Goal: Complete application form

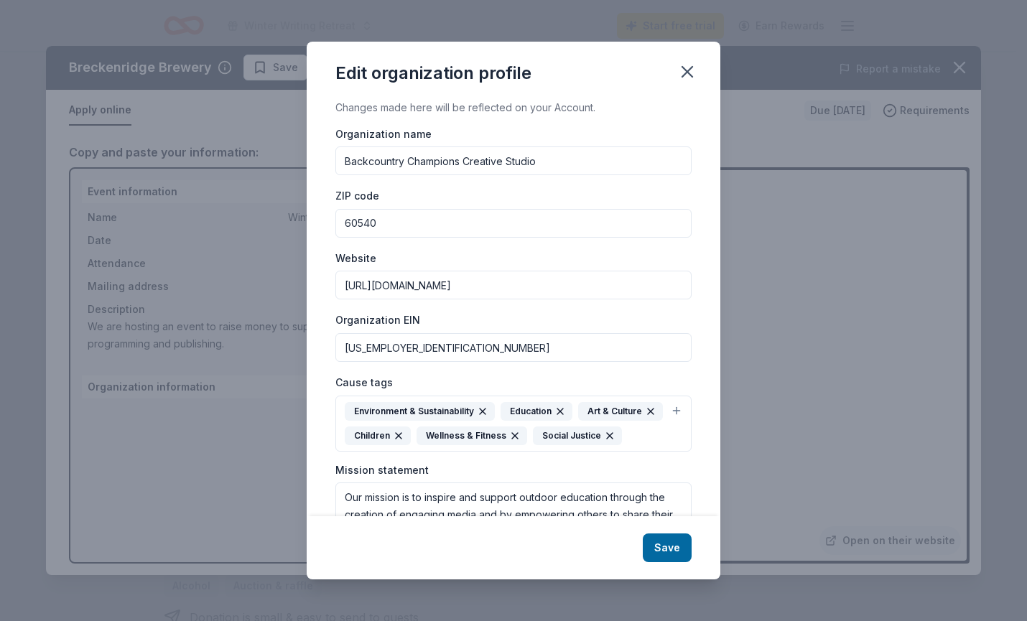
scroll to position [83, 0]
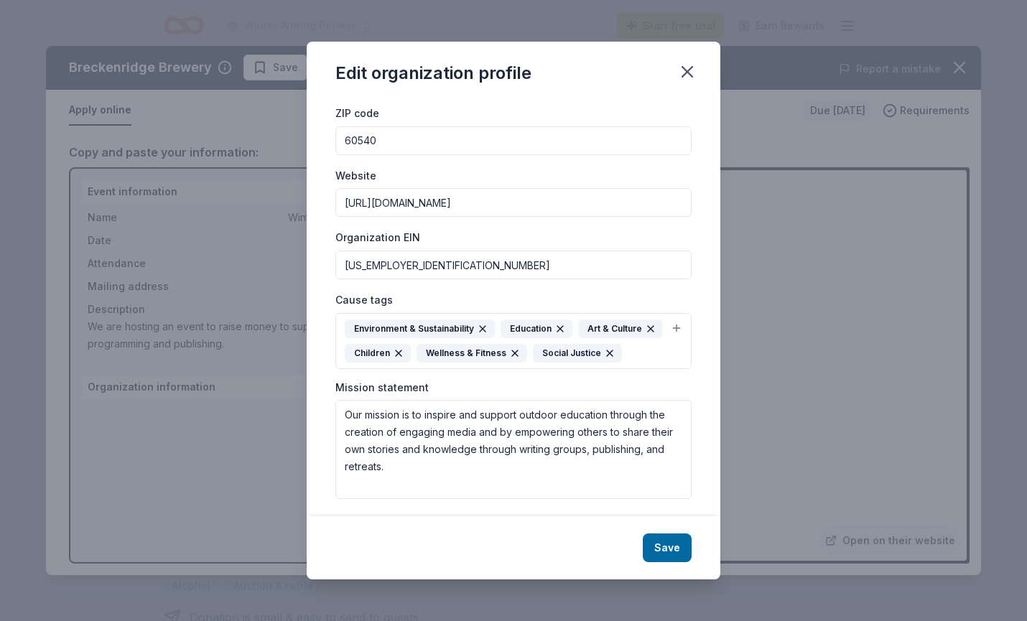
click at [455, 259] on input "[US_EMPLOYER_IDENTIFICATION_NUMBER]" at bounding box center [513, 265] width 356 height 29
type input "[US_EMPLOYER_IDENTIFICATION_NUMBER]"
click at [667, 555] on button "Save" at bounding box center [667, 548] width 49 height 29
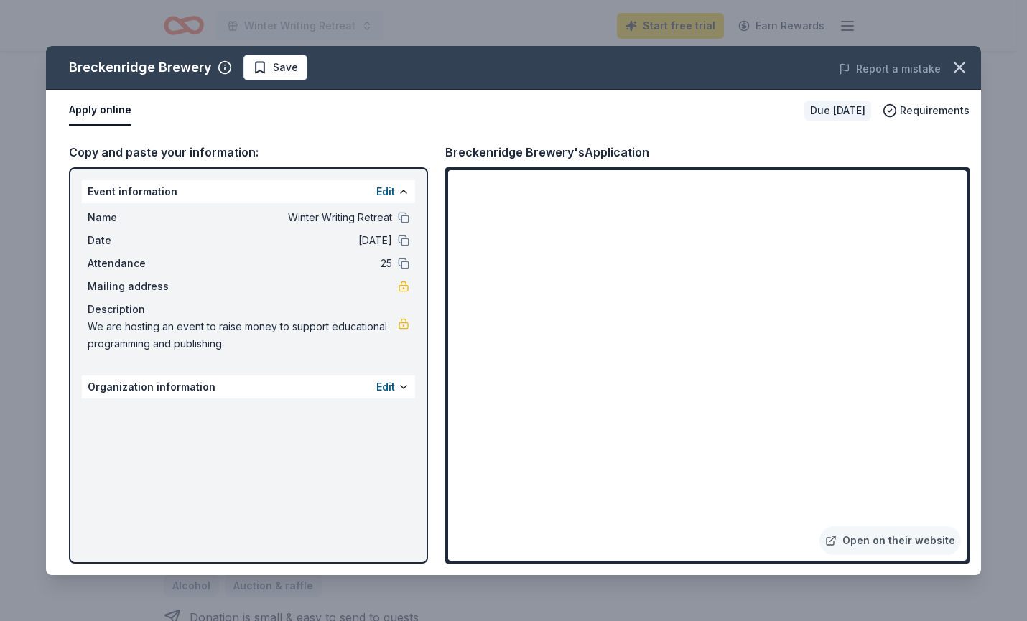
click at [114, 110] on button "Apply online" at bounding box center [100, 111] width 62 height 30
click at [878, 550] on link "Open on their website" at bounding box center [891, 541] width 142 height 29
click at [914, 110] on span "Requirements" at bounding box center [935, 110] width 70 height 17
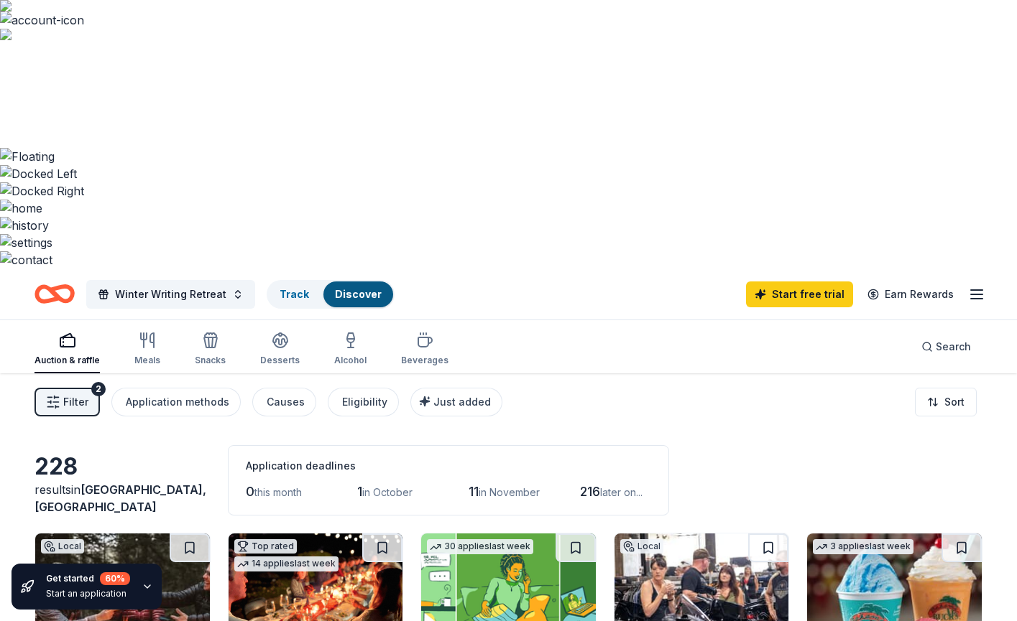
click at [134, 483] on span "[GEOGRAPHIC_DATA], [GEOGRAPHIC_DATA]" at bounding box center [120, 499] width 172 height 32
click at [165, 286] on span "Winter Writing Retreat" at bounding box center [170, 294] width 111 height 17
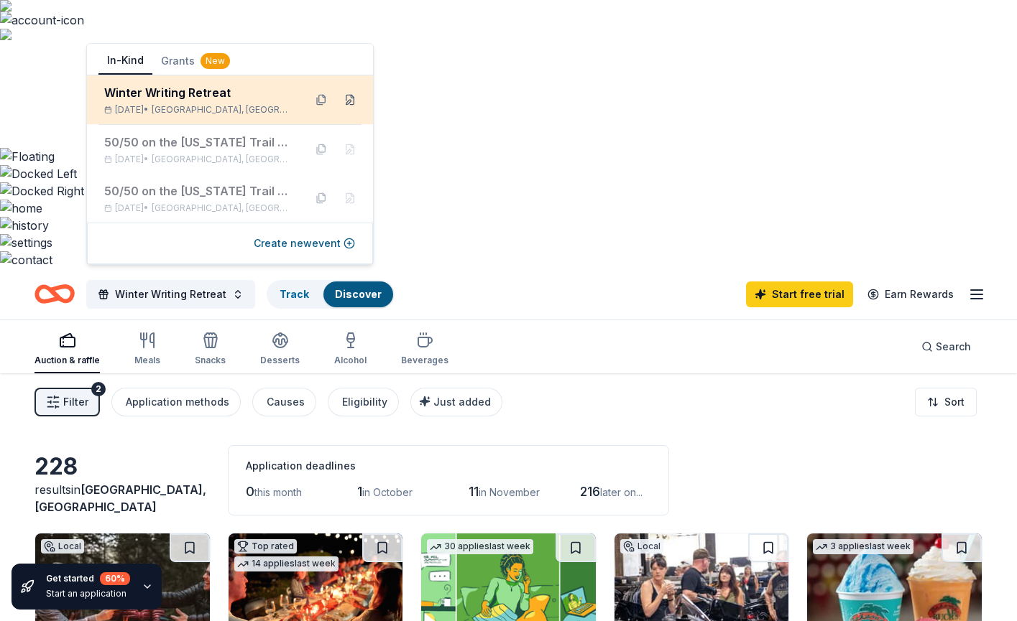
click at [346, 105] on button at bounding box center [349, 99] width 23 height 23
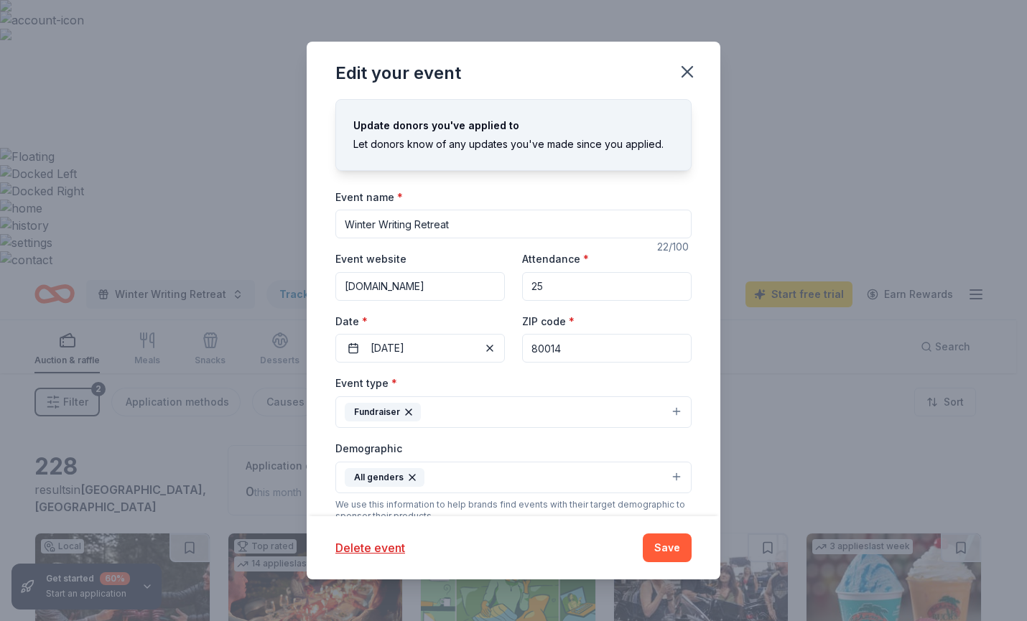
click at [591, 349] on input "80014" at bounding box center [607, 348] width 170 height 29
click at [590, 349] on input "80014" at bounding box center [607, 348] width 170 height 29
type input "60540"
type input "231 N. Laird St."
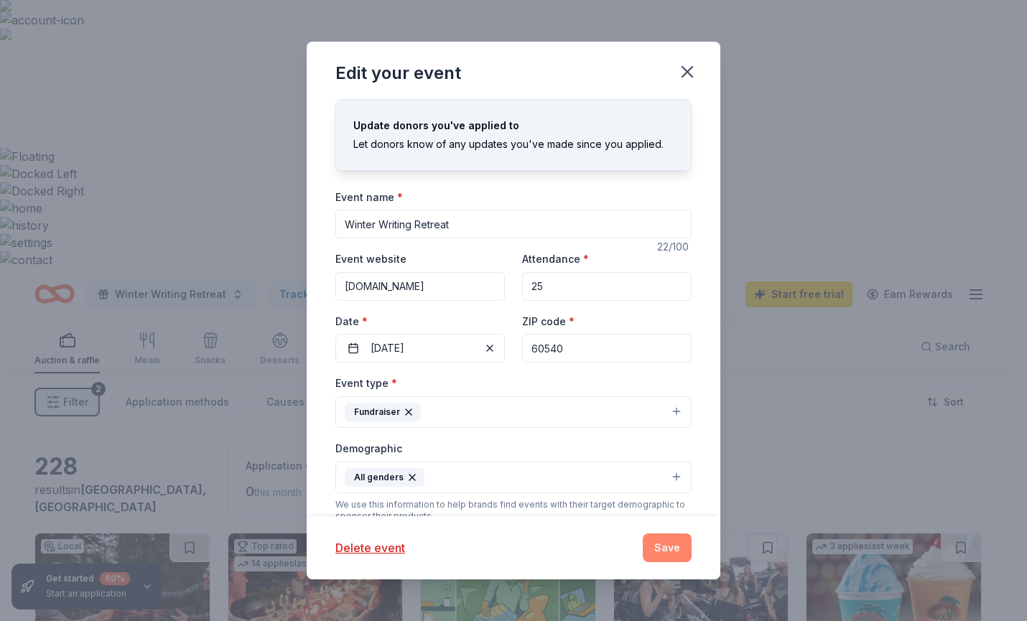
type input "60540"
click at [667, 556] on button "Save" at bounding box center [667, 548] width 49 height 29
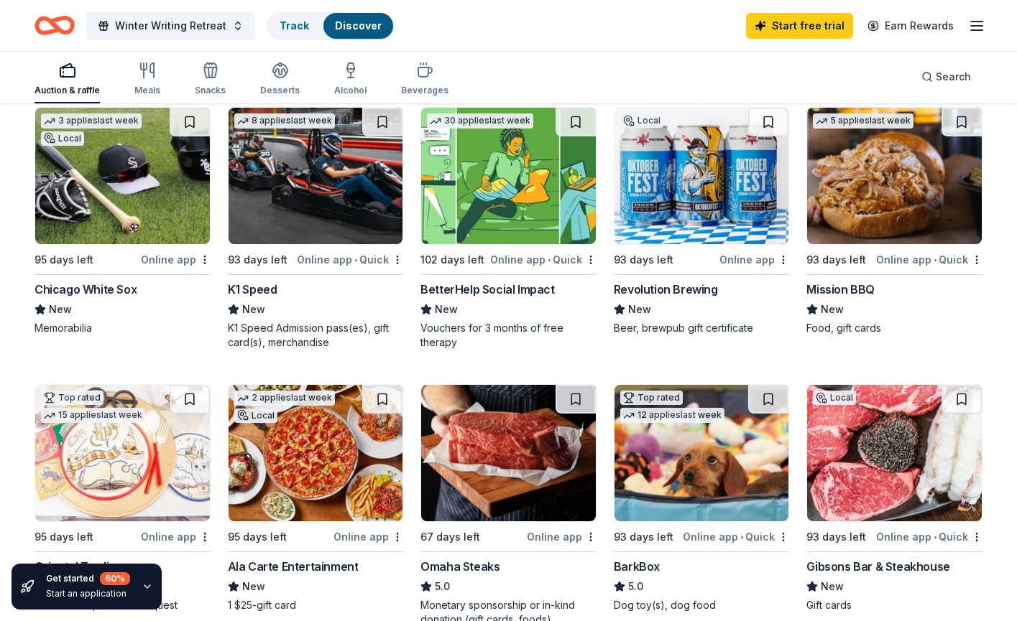
scroll to position [420, 0]
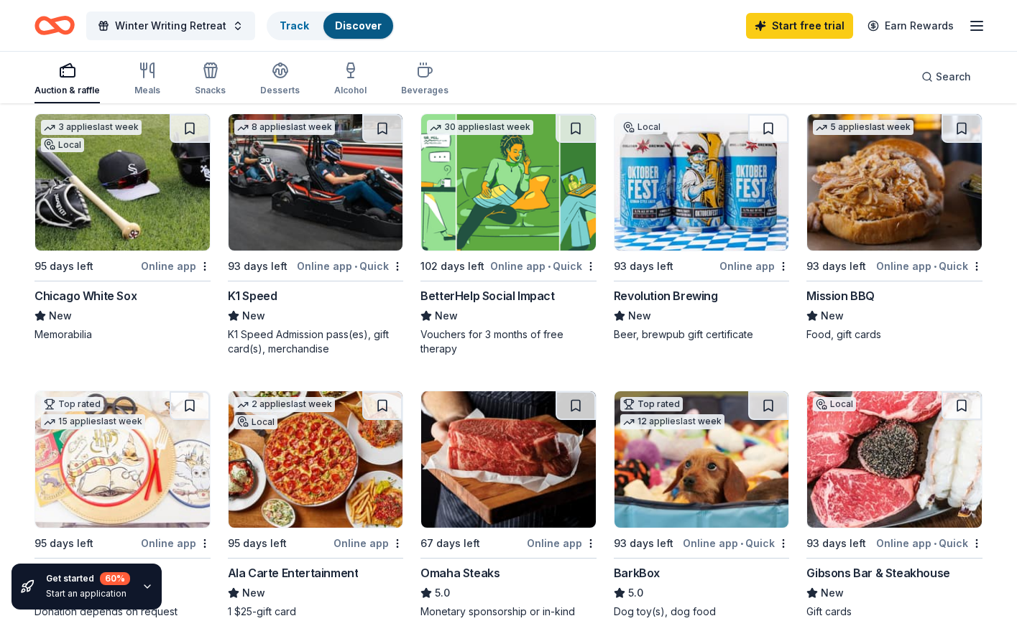
click at [916, 392] on img at bounding box center [894, 460] width 175 height 136
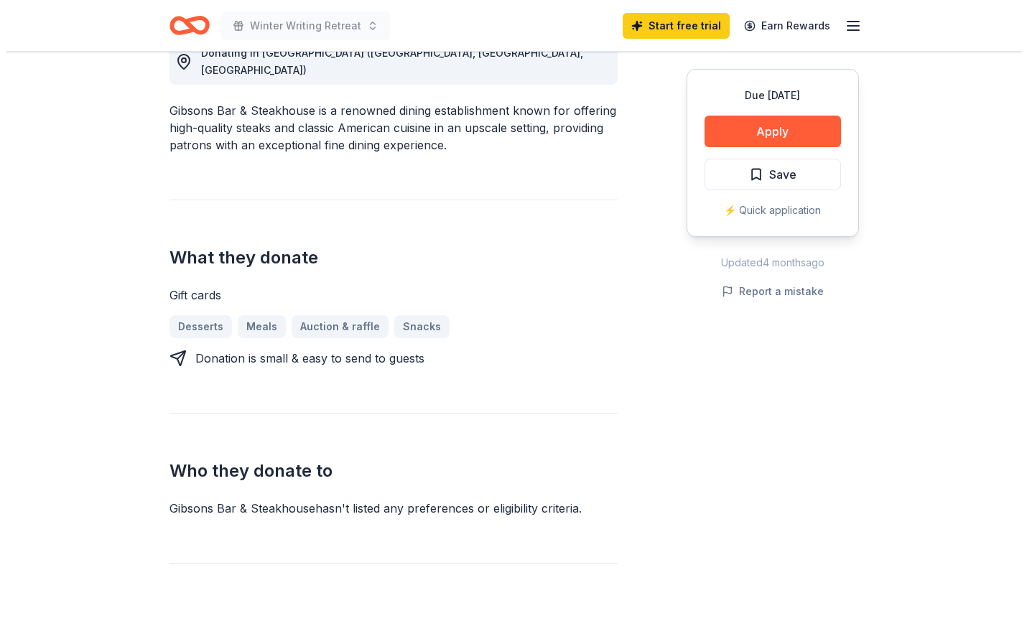
scroll to position [431, 0]
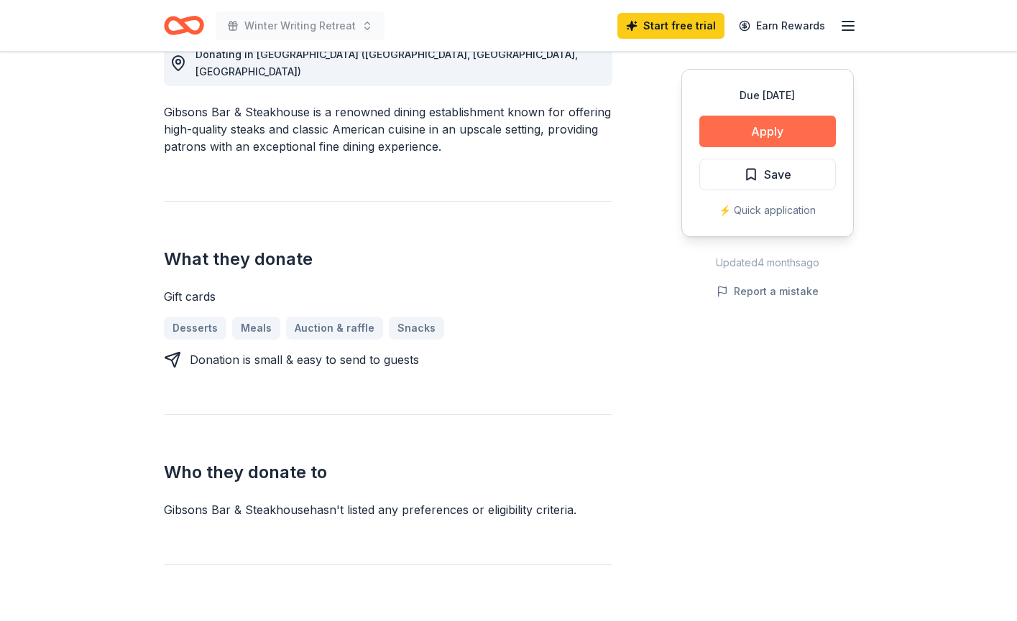
click at [769, 126] on button "Apply" at bounding box center [767, 132] width 136 height 32
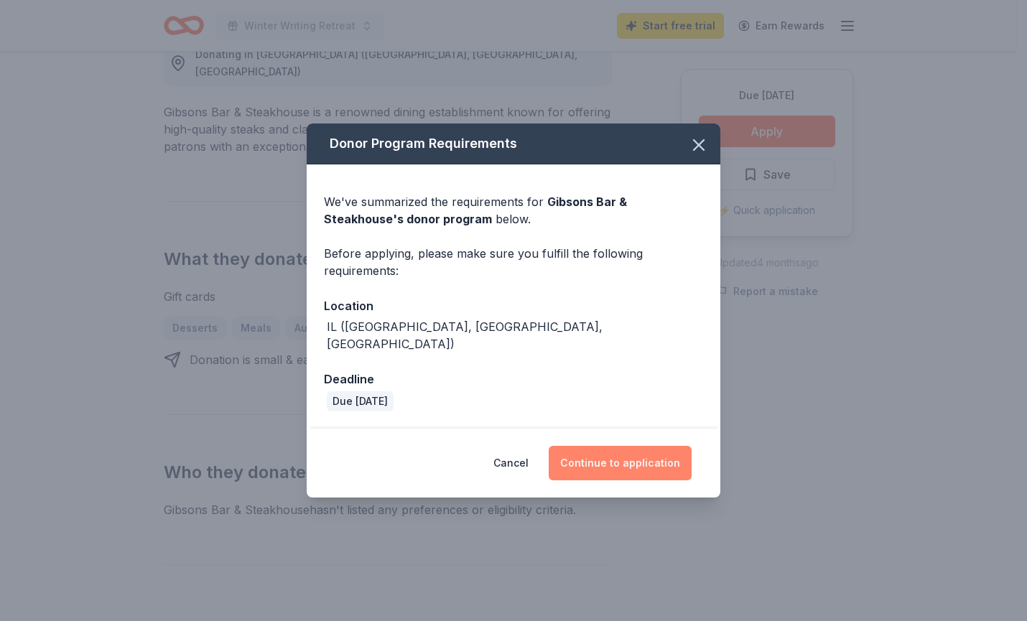
click at [621, 446] on button "Continue to application" at bounding box center [620, 463] width 143 height 34
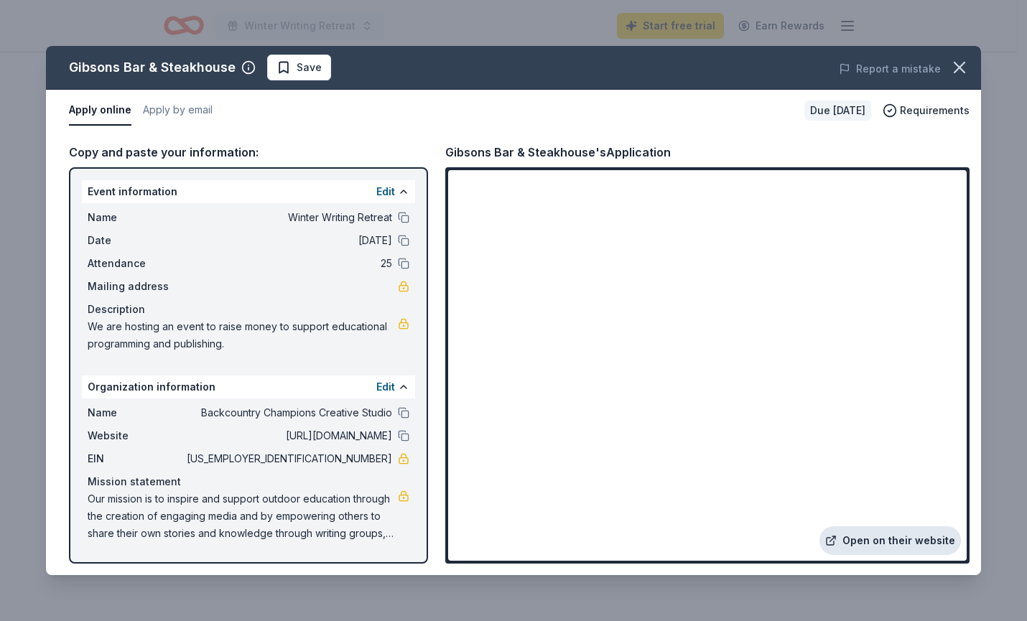
click at [920, 542] on link "Open on their website" at bounding box center [891, 541] width 142 height 29
